Goal: Information Seeking & Learning: Learn about a topic

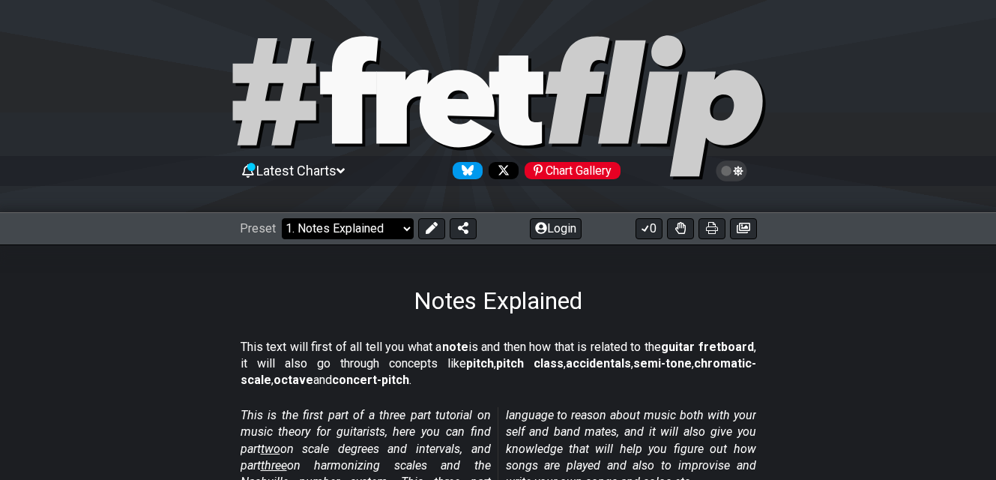
click at [361, 221] on select "Welcome to #fretflip! Initial Preset Custom Preset Minor Pentatonic Major Penta…" at bounding box center [348, 228] width 132 height 21
click at [282, 218] on select "Welcome to #fretflip! Initial Preset Custom Preset Minor Pentatonic Major Penta…" at bounding box center [348, 228] width 132 height 21
select select "/welcome"
select select "C"
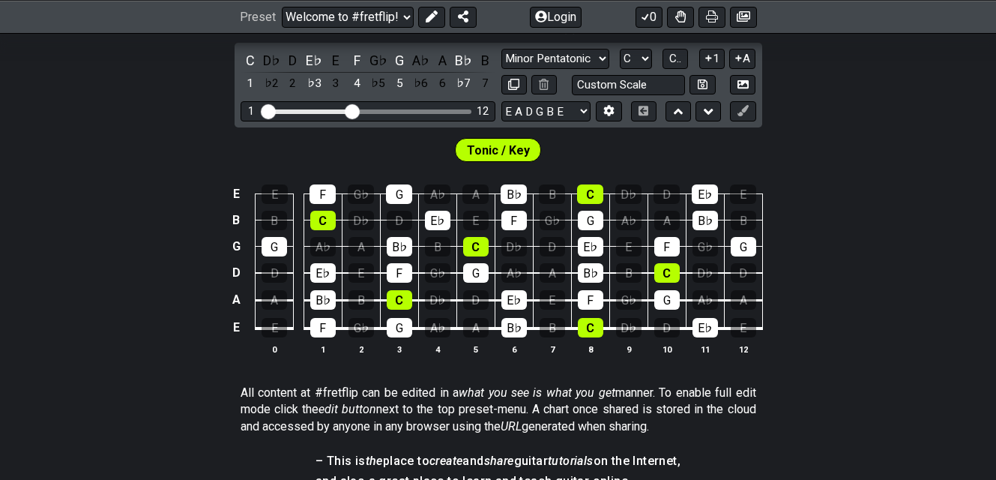
scroll to position [375, 0]
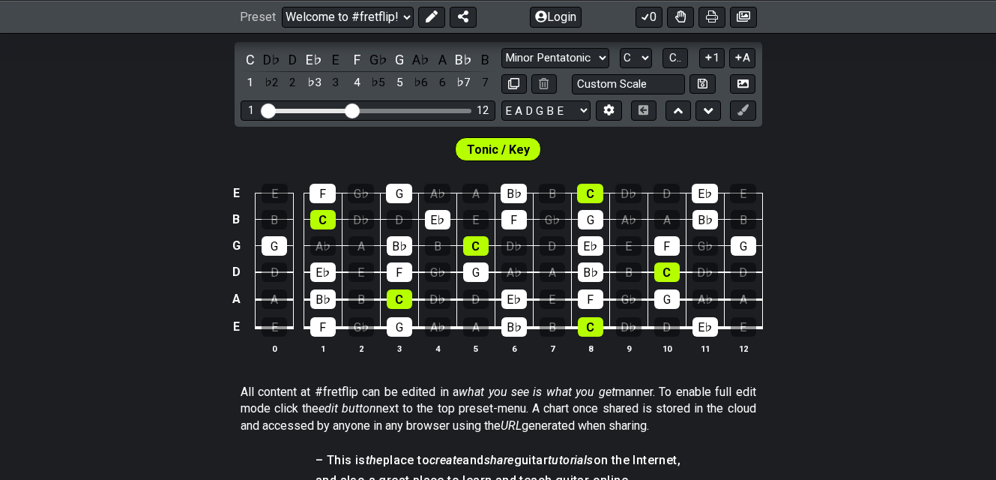
drag, startPoint x: 324, startPoint y: 326, endPoint x: 306, endPoint y: 323, distance: 18.2
click at [306, 323] on td "F" at bounding box center [322, 314] width 38 height 28
drag, startPoint x: 322, startPoint y: 322, endPoint x: 367, endPoint y: 324, distance: 45.0
click at [367, 324] on tr "E E F G♭ G A♭ A B♭ B C D♭ D E♭ E" at bounding box center [494, 314] width 535 height 28
drag, startPoint x: 395, startPoint y: 323, endPoint x: 387, endPoint y: 324, distance: 8.4
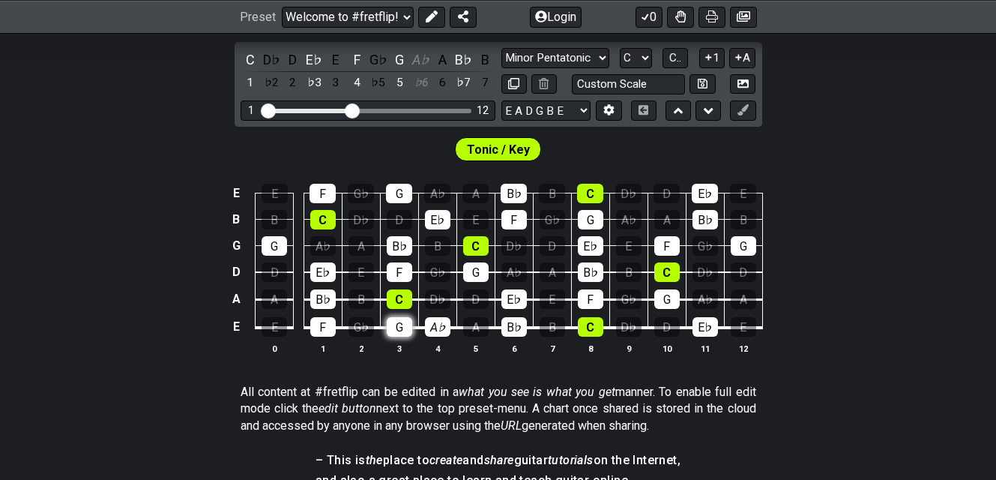
click at [387, 324] on div "G" at bounding box center [399, 326] width 25 height 19
drag, startPoint x: 322, startPoint y: 324, endPoint x: 276, endPoint y: 325, distance: 45.7
click at [276, 325] on tr "E E F G♭ G A♭ A B♭ B C D♭ D E♭ E" at bounding box center [494, 314] width 535 height 28
drag, startPoint x: 585, startPoint y: 327, endPoint x: 543, endPoint y: 327, distance: 42.0
click at [543, 327] on tr "E E F G♭ G A♭ A B♭ B C D♭ D E♭ E" at bounding box center [494, 314] width 535 height 28
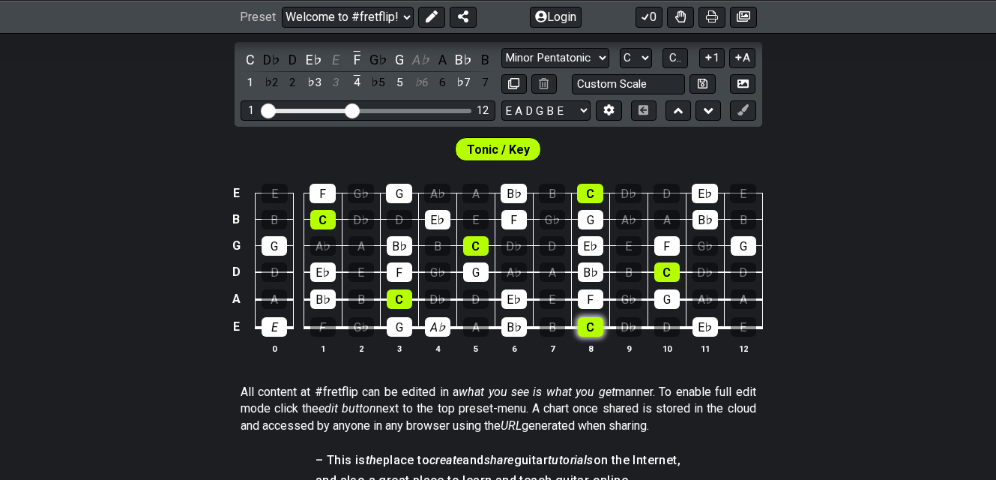
drag, startPoint x: 545, startPoint y: 327, endPoint x: 590, endPoint y: 329, distance: 45.0
click at [590, 328] on tr "E E F G♭ G A♭ A B♭ B C D♭ D E♭ E" at bounding box center [494, 314] width 535 height 28
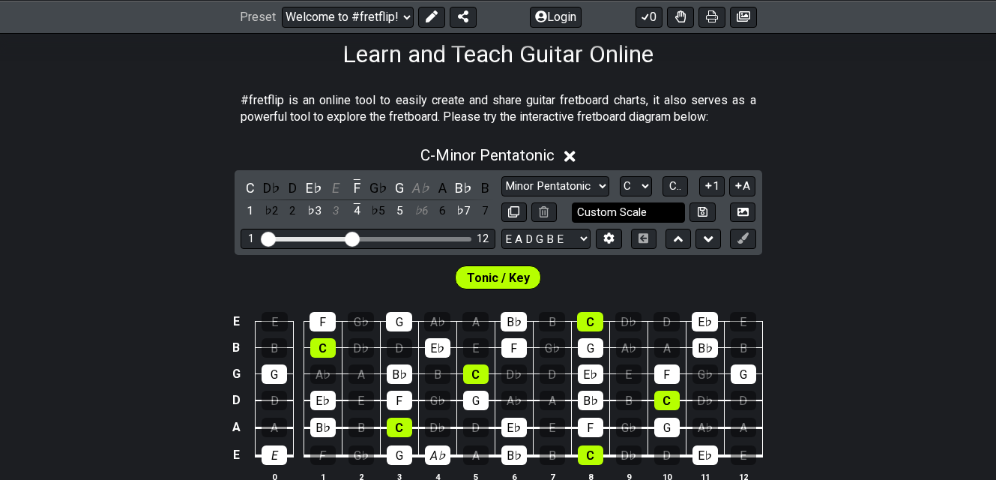
scroll to position [225, 0]
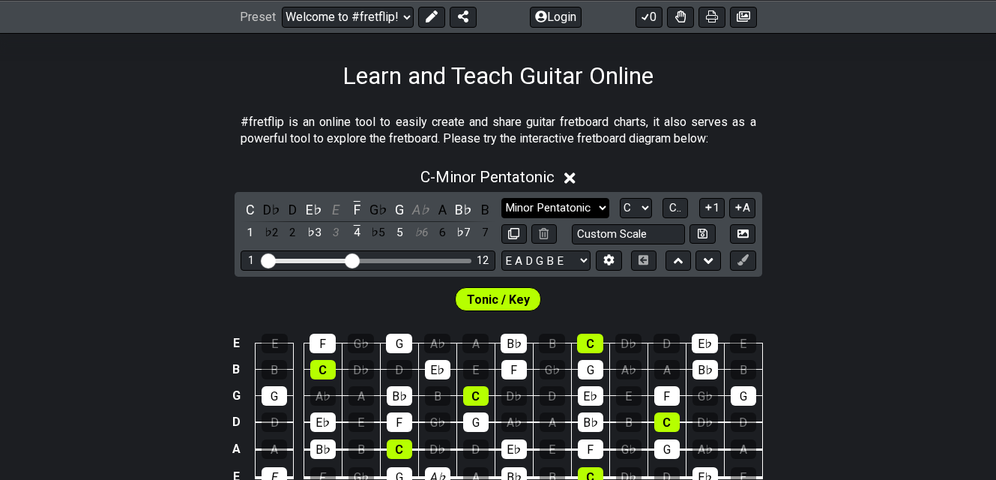
click at [580, 202] on select "Minor Pentatonic Click to edit Minor Pentatonic Major Pentatonic Minor Blues Ma…" at bounding box center [555, 208] width 108 height 20
click at [581, 201] on select "Minor Pentatonic Click to edit Minor Pentatonic Major Pentatonic Minor Blues Ma…" at bounding box center [555, 208] width 108 height 20
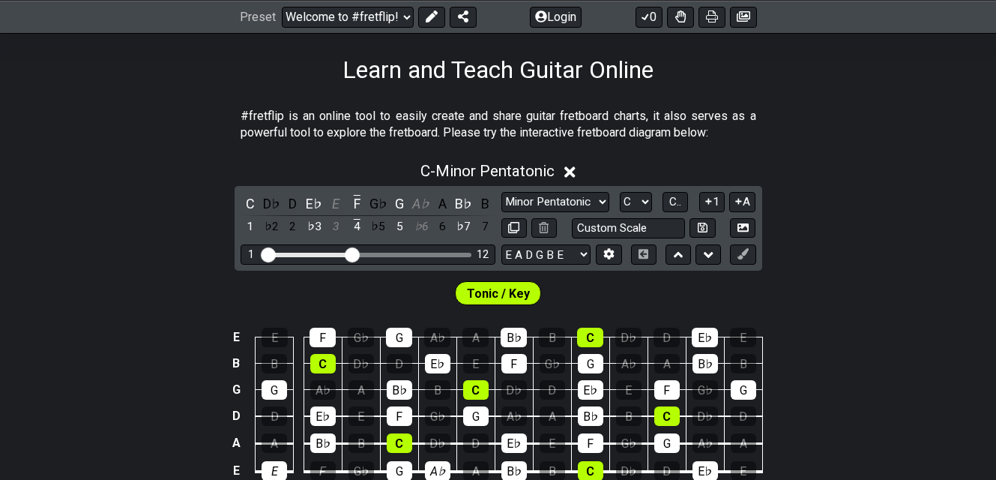
scroll to position [375, 0]
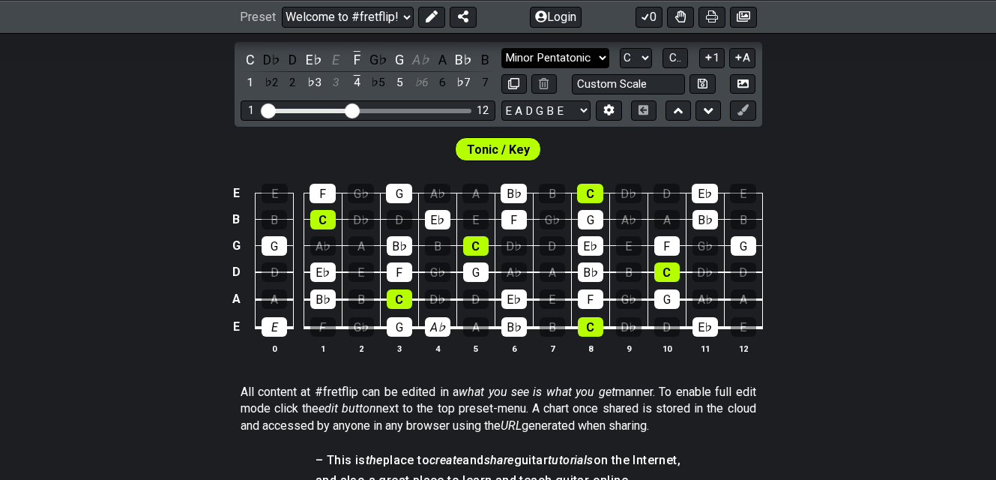
click at [575, 55] on select "Minor Pentatonic Click to edit Minor Pentatonic Major Pentatonic Minor Blues Ma…" at bounding box center [555, 58] width 108 height 20
click at [501, 48] on select "Minor Pentatonic Click to edit Minor Pentatonic Major Pentatonic Minor Blues Ma…" at bounding box center [555, 58] width 108 height 20
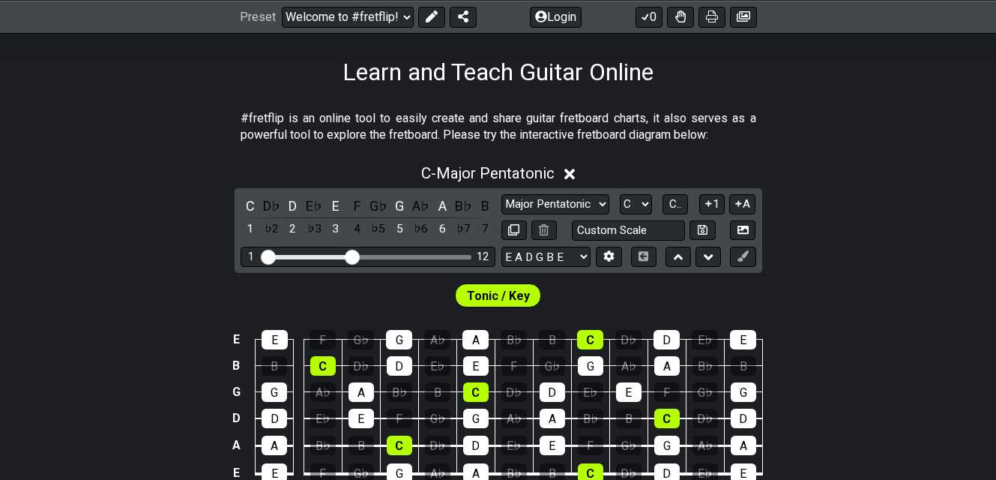
scroll to position [225, 0]
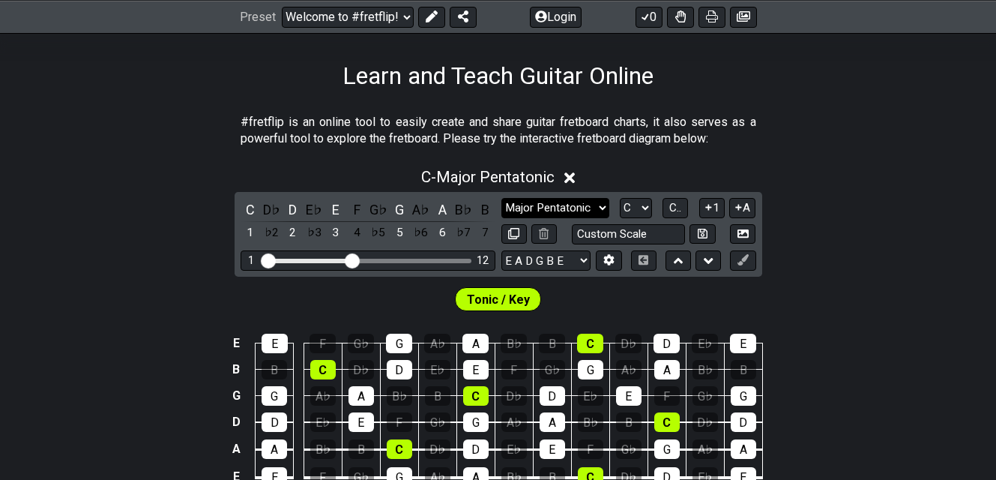
click at [593, 208] on select "Minor Pentatonic Click to edit Minor Pentatonic Major Pentatonic Minor Blues Ma…" at bounding box center [555, 208] width 108 height 20
click at [501, 198] on select "Minor Pentatonic Click to edit Minor Pentatonic Major Pentatonic Minor Blues Ma…" at bounding box center [555, 208] width 108 height 20
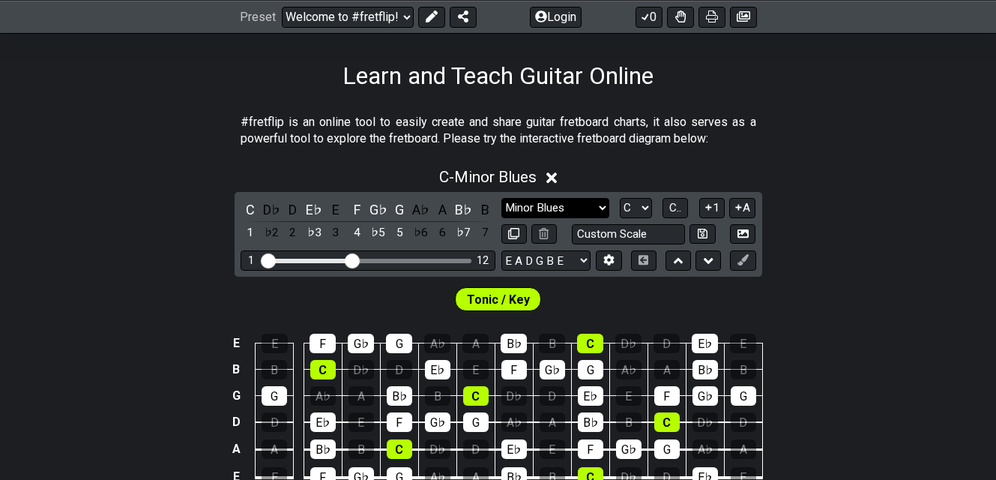
click at [567, 200] on select "Minor Pentatonic Click to edit Minor Pentatonic Major Pentatonic Minor Blues Ma…" at bounding box center [555, 208] width 108 height 20
select select "Major Pentatonic"
click at [501, 198] on select "Minor Pentatonic Click to edit Minor Pentatonic Major Pentatonic Minor Blues Ma…" at bounding box center [555, 208] width 108 height 20
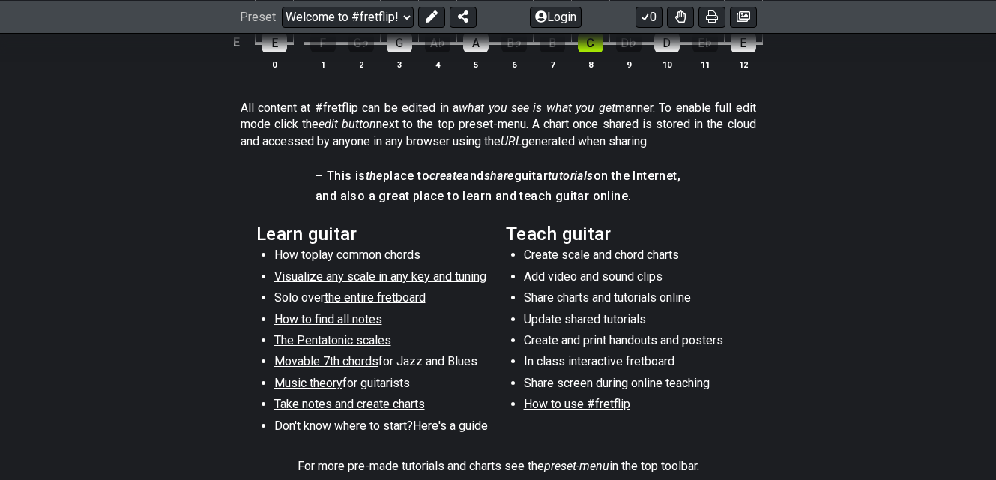
scroll to position [824, 0]
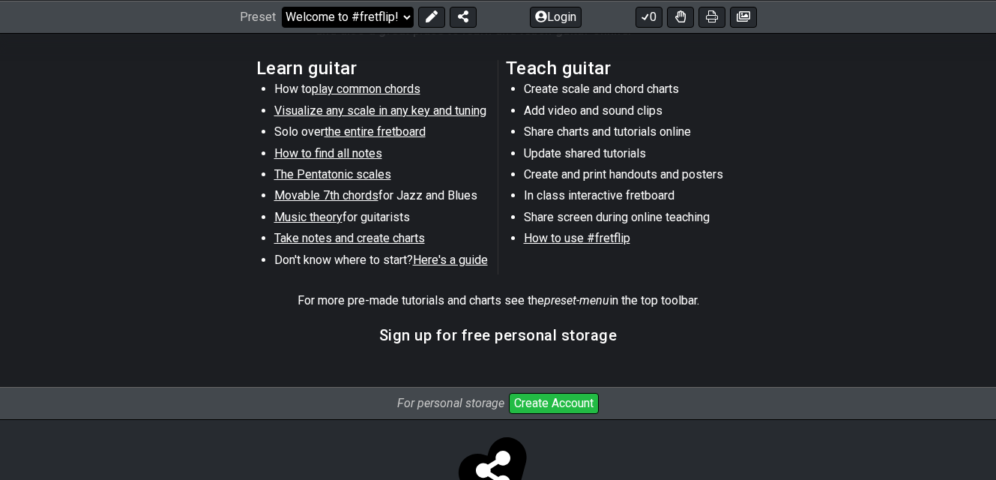
click at [362, 14] on select "Welcome to #fretflip! Initial Preset Custom Preset Minor Pentatonic Major Penta…" at bounding box center [348, 16] width 132 height 21
click at [238, 123] on section "Learn guitar How to play common chords Visualize any scale in any key and tunin…" at bounding box center [498, 170] width 996 height 232
click at [376, 88] on span "play common chords" at bounding box center [366, 89] width 109 height 14
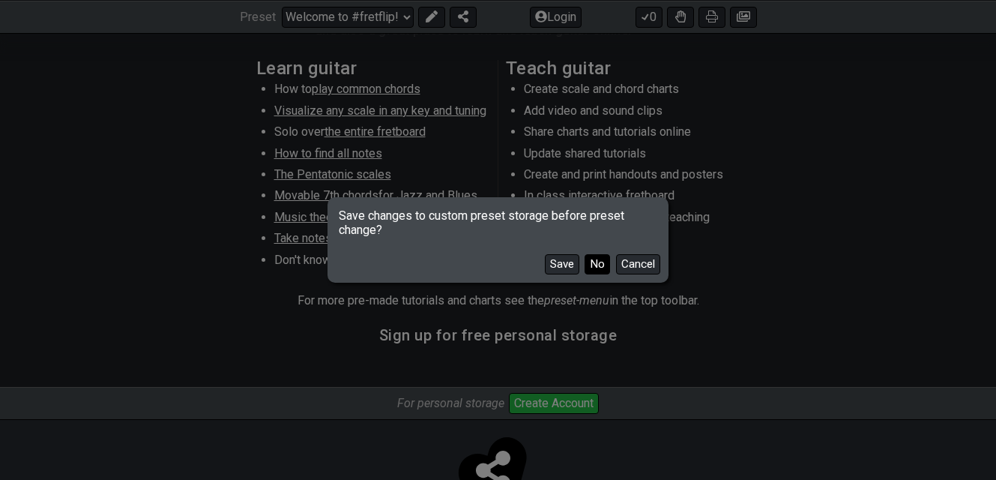
click at [593, 268] on button "No" at bounding box center [596, 264] width 25 height 20
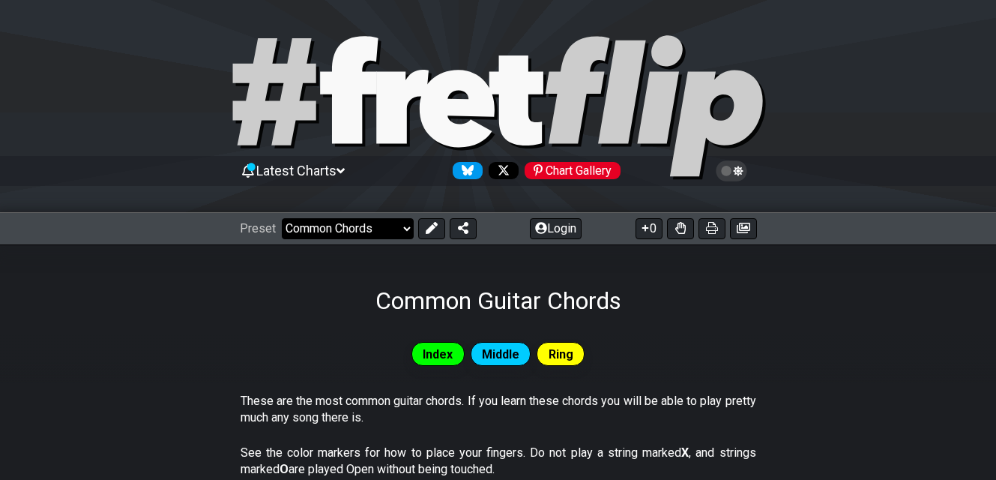
click at [345, 232] on select "Welcome to #fretflip! Initial Preset Custom Preset Minor Pentatonic Major Penta…" at bounding box center [348, 228] width 132 height 21
click at [282, 218] on select "Welcome to #fretflip! Initial Preset Custom Preset Minor Pentatonic Major Penta…" at bounding box center [348, 228] width 132 height 21
select select "/the-caged-system"
